Goal: Communication & Community: Share content

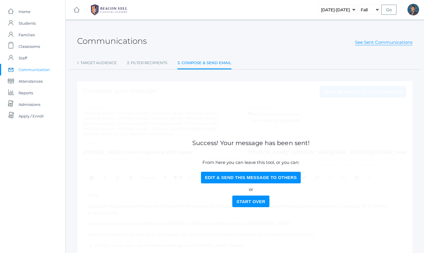
click at [224, 178] on button "Edit & Send this Message to Others" at bounding box center [251, 177] width 100 height 12
select select "Enrolled"
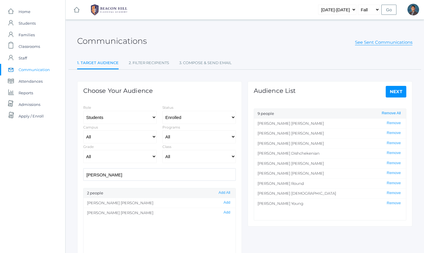
click at [388, 113] on button "Remove All" at bounding box center [390, 113] width 23 height 5
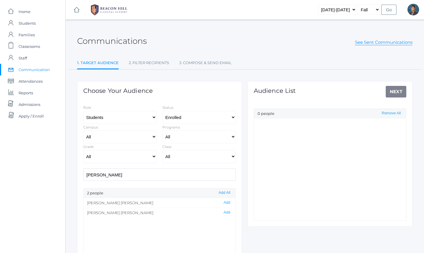
click at [196, 174] on input "[PERSON_NAME]" at bounding box center [159, 174] width 152 height 12
type input "[PERSON_NAME]"
click at [227, 211] on button "Add" at bounding box center [227, 212] width 10 height 5
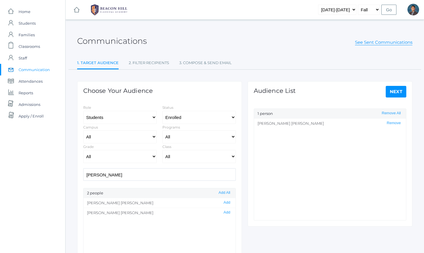
click at [395, 93] on link "Next" at bounding box center [395, 92] width 21 height 12
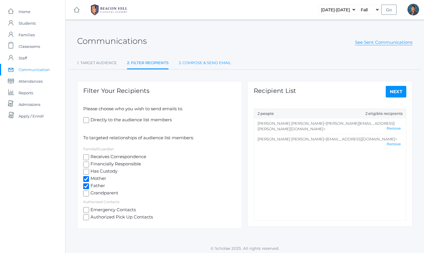
click at [205, 64] on link "3. Compose & Send Email" at bounding box center [204, 63] width 52 height 12
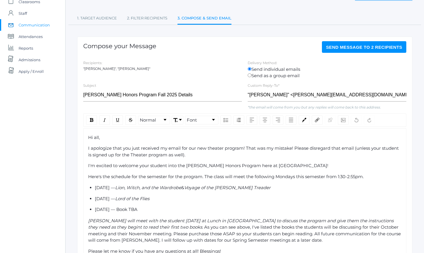
scroll to position [50, 0]
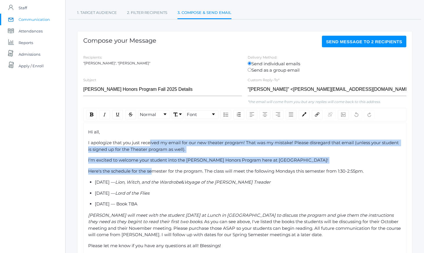
drag, startPoint x: 150, startPoint y: 145, endPoint x: 154, endPoint y: 175, distance: 29.8
click at [154, 175] on div "Hi all, I apologize that you just received my email for our new theater program…" at bounding box center [244, 200] width 313 height 142
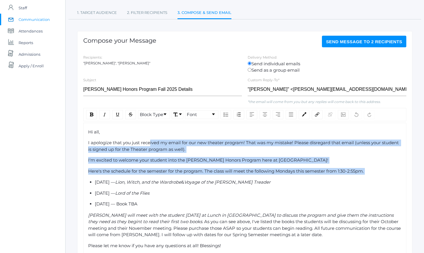
click at [154, 178] on div "Hi all, I apologize that you just received my email for our new theater program…" at bounding box center [244, 200] width 313 height 142
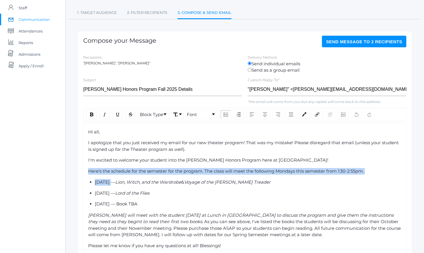
drag, startPoint x: 154, startPoint y: 178, endPoint x: 143, endPoint y: 146, distance: 33.9
click at [143, 146] on div "Hi all, I apologize that you just received my email for our new theater program…" at bounding box center [244, 200] width 313 height 142
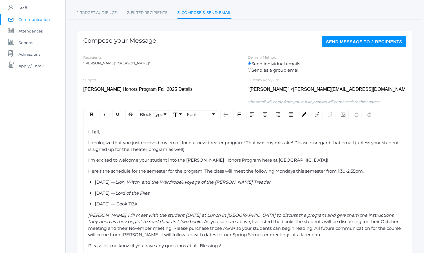
click at [142, 145] on span "I apologize that you just received my email for our new theater program! That w…" at bounding box center [243, 146] width 311 height 12
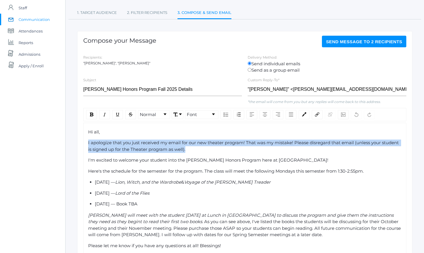
drag, startPoint x: 197, startPoint y: 148, endPoint x: 64, endPoint y: 143, distance: 133.1
click at [64, 143] on div "icons/ui/navigation/home Created with Sketch. Home icons/user/plain Created wit…" at bounding box center [212, 140] width 424 height 380
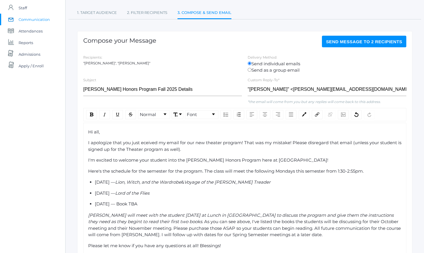
click at [114, 144] on span "I apologize that you just eceived my email for our new theater program! That wa…" at bounding box center [245, 146] width 314 height 12
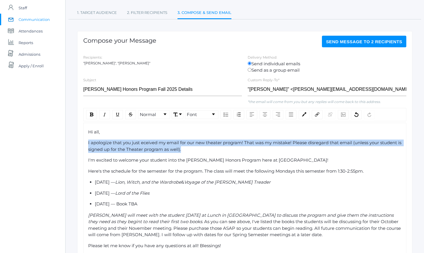
click at [114, 144] on span "I apologize that you just eceived my email for our new theater program! That wa…" at bounding box center [245, 146] width 314 height 12
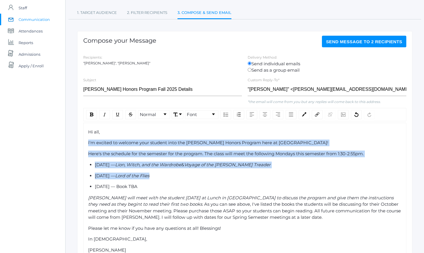
drag, startPoint x: 110, startPoint y: 138, endPoint x: 158, endPoint y: 182, distance: 64.8
click at [158, 182] on div "Hi all, I'm excited to welcome your student into the [PERSON_NAME] Honors Progr…" at bounding box center [244, 191] width 313 height 125
click at [159, 183] on ul "[DATE] — Lion, Witch, and the Wardrobe & Voyage of the [PERSON_NAME] Treader [D…" at bounding box center [244, 175] width 313 height 28
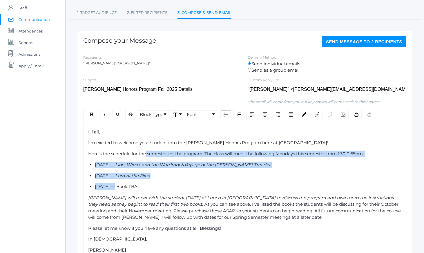
drag, startPoint x: 159, startPoint y: 183, endPoint x: 142, endPoint y: 150, distance: 36.1
click at [142, 150] on div "Hi all, I'm excited to welcome your student into the [PERSON_NAME] Honors Progr…" at bounding box center [244, 191] width 313 height 125
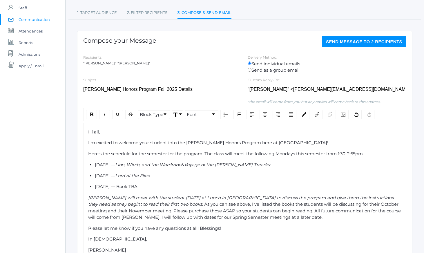
click at [141, 148] on div "Hi all, I'm excited to welcome your student into the [PERSON_NAME] Honors Progr…" at bounding box center [244, 191] width 313 height 125
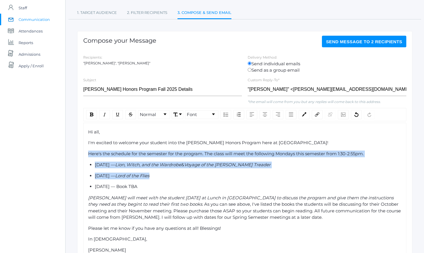
drag, startPoint x: 141, startPoint y: 148, endPoint x: 185, endPoint y: 196, distance: 64.6
click at [179, 189] on div "Hi all, I'm excited to welcome your student into the [PERSON_NAME] Honors Progr…" at bounding box center [244, 191] width 313 height 125
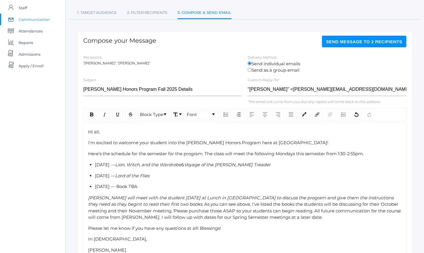
click at [185, 196] on span "[PERSON_NAME] will meet with the student [DATE] at Lunch in [GEOGRAPHIC_DATA] t…" at bounding box center [241, 201] width 306 height 12
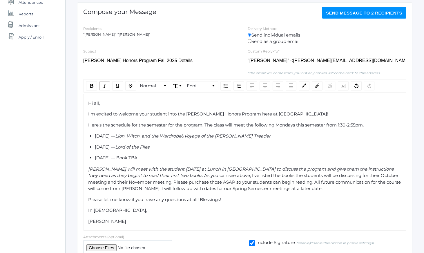
scroll to position [79, 0]
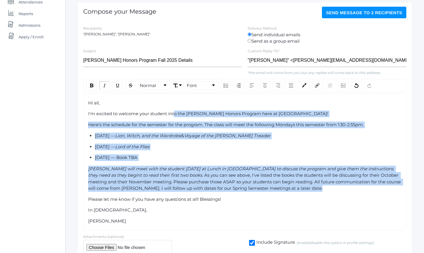
drag, startPoint x: 175, startPoint y: 117, endPoint x: 206, endPoint y: 193, distance: 82.0
click at [206, 193] on div "Hi all, I'm excited to welcome your student into the [PERSON_NAME] Honors Progr…" at bounding box center [244, 162] width 313 height 125
click at [206, 194] on div "Hi all, I'm excited to welcome your student into the [PERSON_NAME] Honors Progr…" at bounding box center [244, 162] width 313 height 125
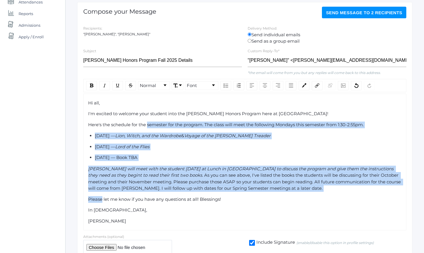
drag, startPoint x: 206, startPoint y: 194, endPoint x: 160, endPoint y: 124, distance: 82.9
click at [161, 125] on div "Hi all, I'm excited to welcome your student into the [PERSON_NAME] Honors Progr…" at bounding box center [244, 162] width 313 height 125
click at [160, 124] on span "Here's the schedule for the semester for the program. The class will meet the f…" at bounding box center [225, 125] width 275 height 6
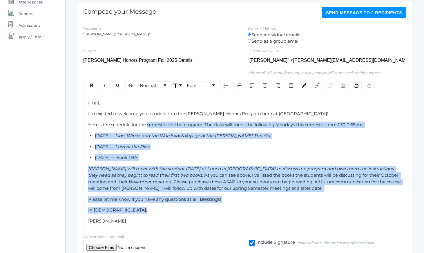
drag, startPoint x: 160, startPoint y: 124, endPoint x: 217, endPoint y: 217, distance: 108.4
click at [216, 217] on div "Hi all, I'm excited to welcome your student into the [PERSON_NAME] Honors Progr…" at bounding box center [244, 162] width 313 height 125
click at [217, 213] on div "In [DEMOGRAPHIC_DATA]," at bounding box center [244, 210] width 313 height 7
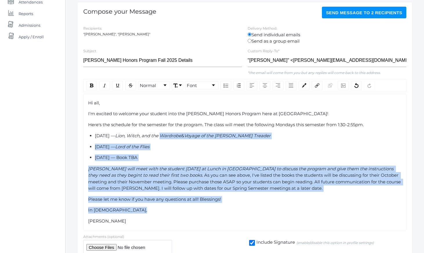
drag, startPoint x: 217, startPoint y: 217, endPoint x: 188, endPoint y: 131, distance: 90.6
click at [189, 133] on div "Hi all, I'm excited to welcome your student into the [PERSON_NAME] Honors Progr…" at bounding box center [244, 162] width 313 height 125
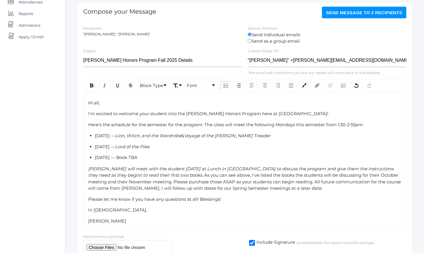
click at [188, 131] on div "Hi all, I'm excited to welcome your student into the [PERSON_NAME] Honors Progr…" at bounding box center [244, 162] width 313 height 125
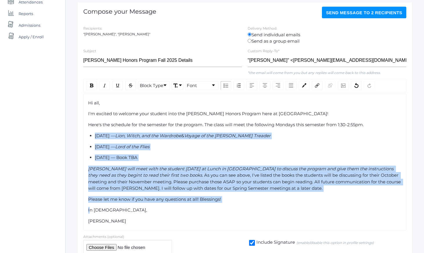
drag, startPoint x: 188, startPoint y: 131, endPoint x: 229, endPoint y: 213, distance: 91.9
click at [229, 213] on div "Hi all, I'm excited to welcome your student into the [PERSON_NAME] Honors Progr…" at bounding box center [244, 162] width 313 height 125
click at [229, 213] on div "In [DEMOGRAPHIC_DATA]," at bounding box center [244, 210] width 313 height 7
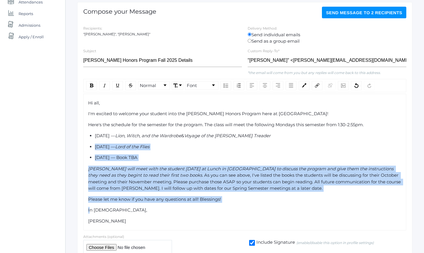
drag, startPoint x: 229, startPoint y: 213, endPoint x: 203, endPoint y: 138, distance: 79.6
click at [204, 139] on div "Hi all, I'm excited to welcome your student into the [PERSON_NAME] Honors Progr…" at bounding box center [244, 162] width 313 height 125
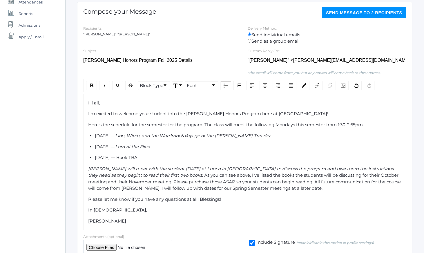
click at [203, 138] on span "Voyage of the [PERSON_NAME] Treader" at bounding box center [227, 136] width 86 height 6
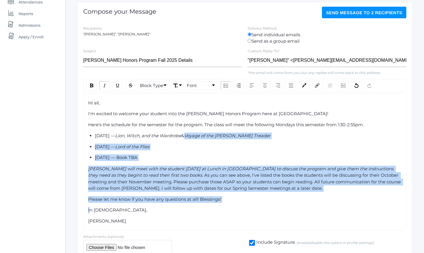
drag, startPoint x: 203, startPoint y: 138, endPoint x: 248, endPoint y: 211, distance: 85.8
click at [247, 209] on div "Hi all, I'm excited to welcome your student into the [PERSON_NAME] Honors Progr…" at bounding box center [244, 162] width 313 height 125
click at [248, 211] on div "In [DEMOGRAPHIC_DATA]," at bounding box center [244, 210] width 313 height 7
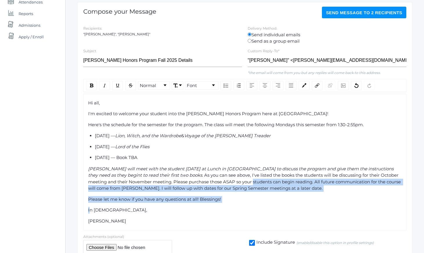
drag, startPoint x: 248, startPoint y: 211, endPoint x: 241, endPoint y: 170, distance: 41.8
click at [241, 171] on div "Hi all, I'm excited to welcome your student into the [PERSON_NAME] Honors Progr…" at bounding box center [244, 162] width 313 height 125
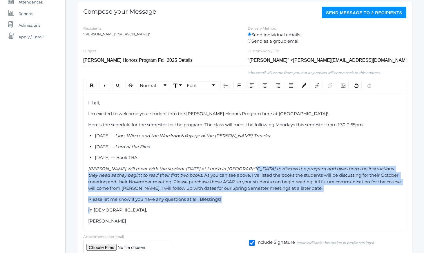
click at [241, 170] on span "[PERSON_NAME] will meet with the student [DATE] at Lunch in [GEOGRAPHIC_DATA] t…" at bounding box center [241, 172] width 306 height 12
drag, startPoint x: 241, startPoint y: 170, endPoint x: 267, endPoint y: 200, distance: 40.5
click at [267, 200] on div "Hi all, I'm excited to welcome your student into the [PERSON_NAME] Honors Progr…" at bounding box center [244, 162] width 313 height 125
click at [267, 200] on div "Please let me know if you have any questions at all! Blessings!" at bounding box center [244, 199] width 313 height 7
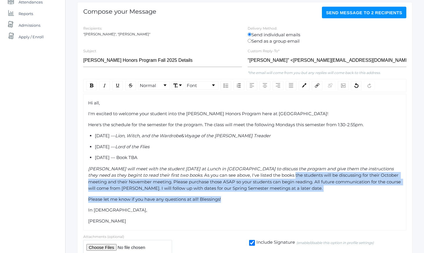
drag, startPoint x: 267, startPoint y: 200, endPoint x: 254, endPoint y: 160, distance: 42.8
click at [254, 160] on div "Hi all, I'm excited to welcome your student into the [PERSON_NAME] Honors Progr…" at bounding box center [244, 162] width 313 height 125
click at [253, 155] on div "[DATE] — Book TBA" at bounding box center [248, 157] width 307 height 7
drag, startPoint x: 253, startPoint y: 155, endPoint x: 281, endPoint y: 204, distance: 55.9
click at [280, 203] on div "Hi all, I'm excited to welcome your student into the [PERSON_NAME] Honors Progr…" at bounding box center [244, 162] width 313 height 125
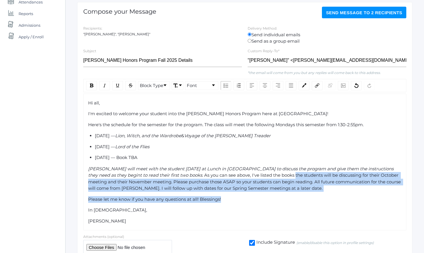
click at [281, 204] on div "Hi all, I'm excited to welcome your student into the [PERSON_NAME] Honors Progr…" at bounding box center [244, 162] width 313 height 125
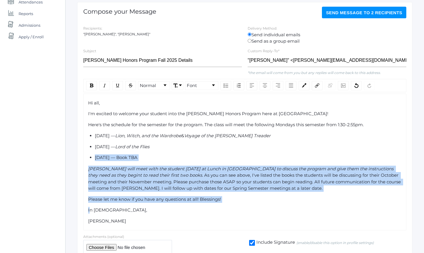
drag, startPoint x: 281, startPoint y: 204, endPoint x: 271, endPoint y: 145, distance: 59.7
click at [271, 147] on div "Hi all, I'm excited to welcome your student into the [PERSON_NAME] Honors Progr…" at bounding box center [244, 162] width 313 height 125
click at [271, 145] on div "[DATE] — Lord of the Flies" at bounding box center [248, 146] width 307 height 7
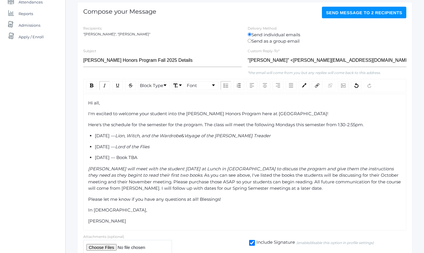
click at [103, 175] on span "[PERSON_NAME] will meet with the student [DATE] at Lunch in [GEOGRAPHIC_DATA] t…" at bounding box center [241, 172] width 306 height 12
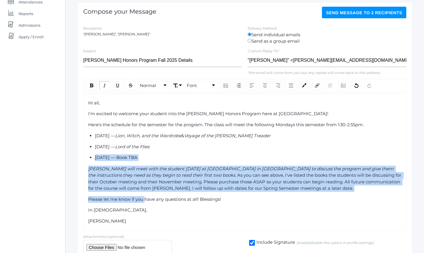
drag, startPoint x: 115, startPoint y: 152, endPoint x: 149, endPoint y: 203, distance: 61.3
click at [147, 202] on div "Hi all, I'm excited to welcome your student into the [PERSON_NAME] Honors Progr…" at bounding box center [244, 162] width 313 height 125
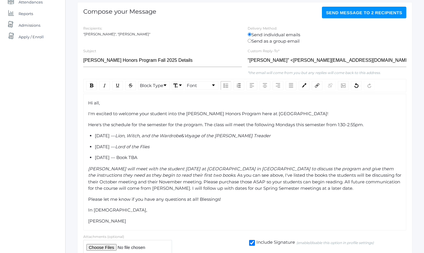
click at [149, 203] on div "Hi all, I'm excited to welcome your student into the [PERSON_NAME] Honors Progr…" at bounding box center [244, 162] width 313 height 125
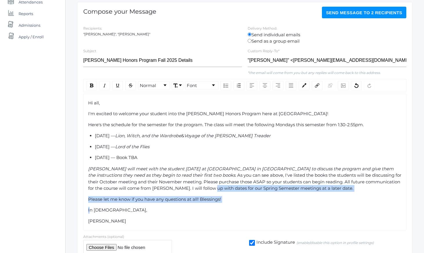
drag, startPoint x: 149, startPoint y: 203, endPoint x: 137, endPoint y: 155, distance: 49.7
click at [138, 159] on div "Hi all, I'm excited to welcome your student into the [PERSON_NAME] Honors Progr…" at bounding box center [244, 162] width 313 height 125
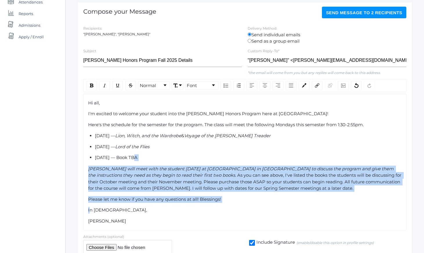
click at [137, 155] on span "[DATE] — Book TBA" at bounding box center [116, 157] width 43 height 6
drag, startPoint x: 137, startPoint y: 155, endPoint x: 154, endPoint y: 205, distance: 53.3
click at [151, 200] on div "Hi all, I'm excited to welcome your student into the [PERSON_NAME] Honors Progr…" at bounding box center [244, 162] width 313 height 125
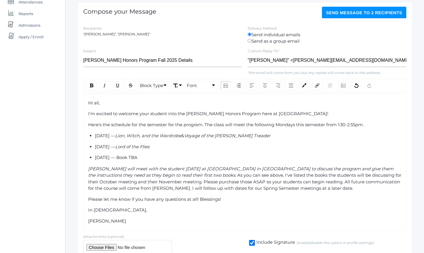
click at [154, 205] on div "Hi all, I'm excited to welcome your student into the [PERSON_NAME] Honors Progr…" at bounding box center [244, 162] width 313 height 125
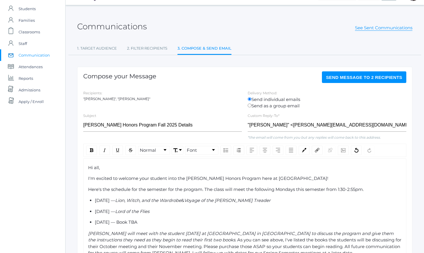
scroll to position [0, 0]
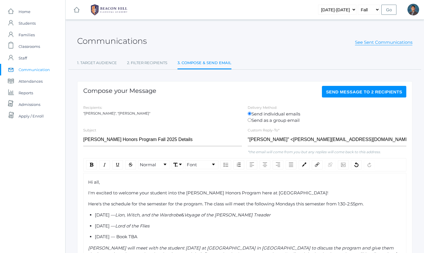
click at [342, 92] on span "Send Message to 2 recipients" at bounding box center [364, 91] width 76 height 5
